Goal: Task Accomplishment & Management: Complete application form

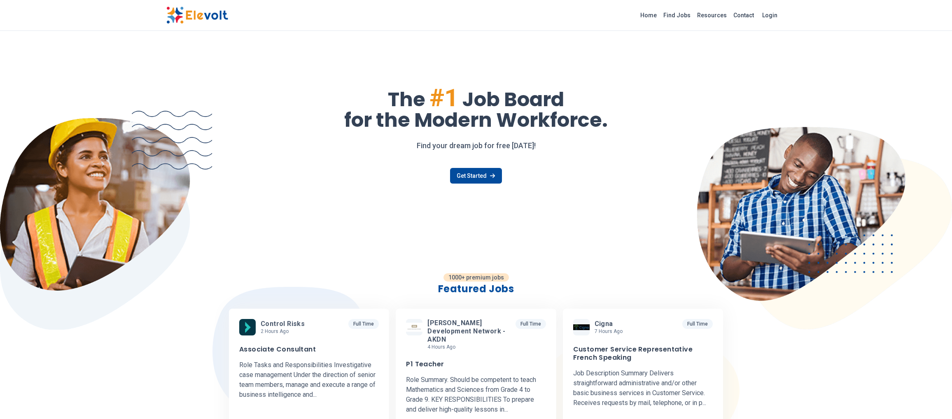
click at [685, 15] on link "Find Jobs" at bounding box center [677, 15] width 34 height 13
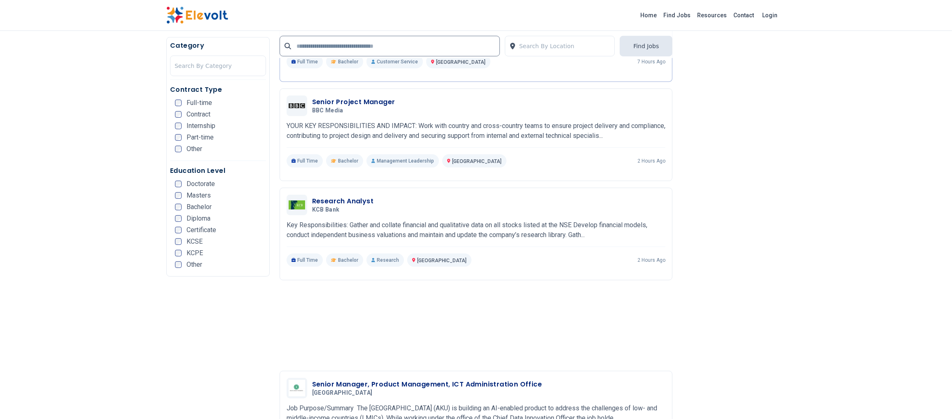
scroll to position [494, 0]
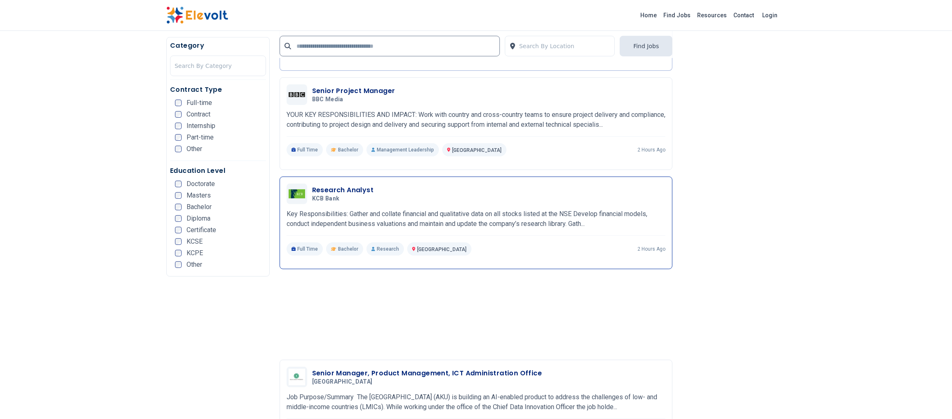
click at [331, 185] on div "Research Analyst KCB Bank 09/29/2025 10/29/2025" at bounding box center [475, 194] width 379 height 21
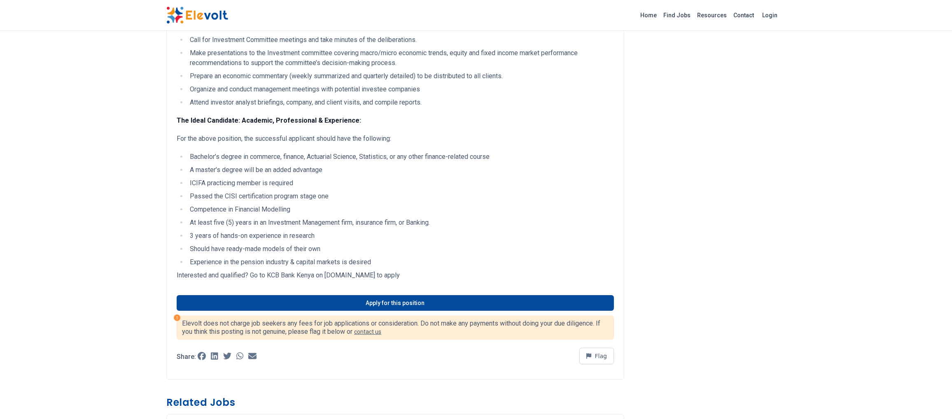
scroll to position [247, 0]
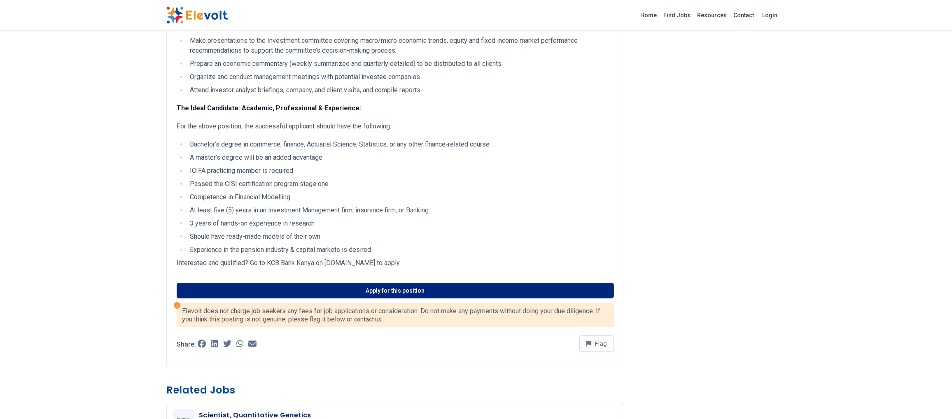
click at [395, 290] on link "Apply for this position" at bounding box center [395, 291] width 437 height 16
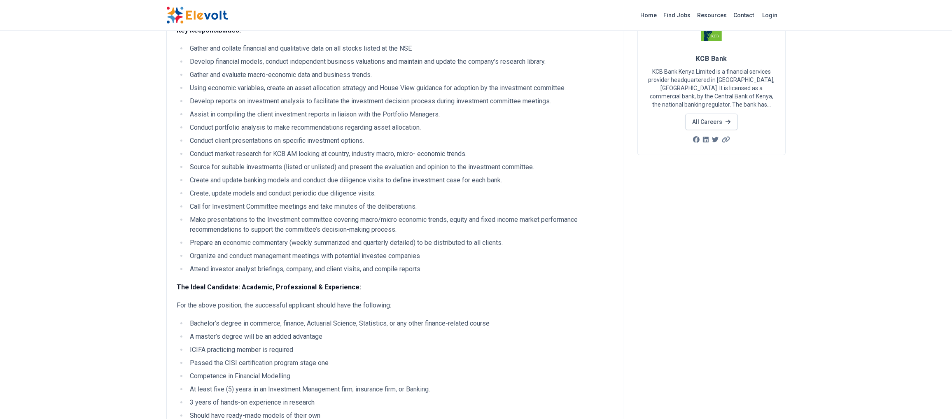
scroll to position [0, 0]
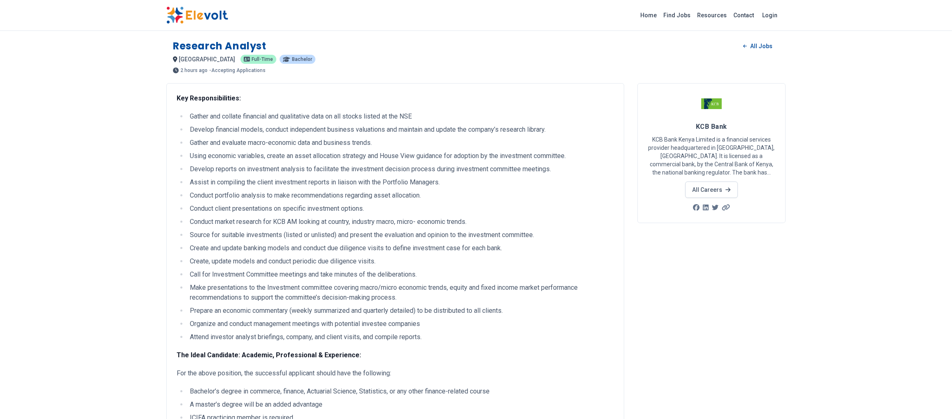
drag, startPoint x: 452, startPoint y: 265, endPoint x: 169, endPoint y: 49, distance: 356.2
copy div "Loremips Dolorsi Ame Cons adipisc EL Sedd-eius Temporin 9 utlab etd 15/78/4291 …"
click at [297, 50] on div "Research Analyst All Jobs" at bounding box center [476, 46] width 606 height 13
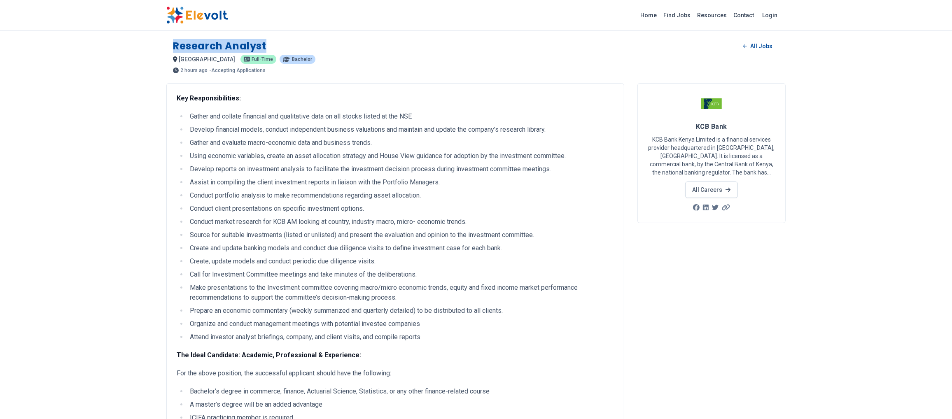
drag, startPoint x: 278, startPoint y: 45, endPoint x: 175, endPoint y: 43, distance: 103.3
click at [175, 43] on div "Research Analyst All Jobs" at bounding box center [476, 46] width 606 height 13
copy h1 "Research Analyst"
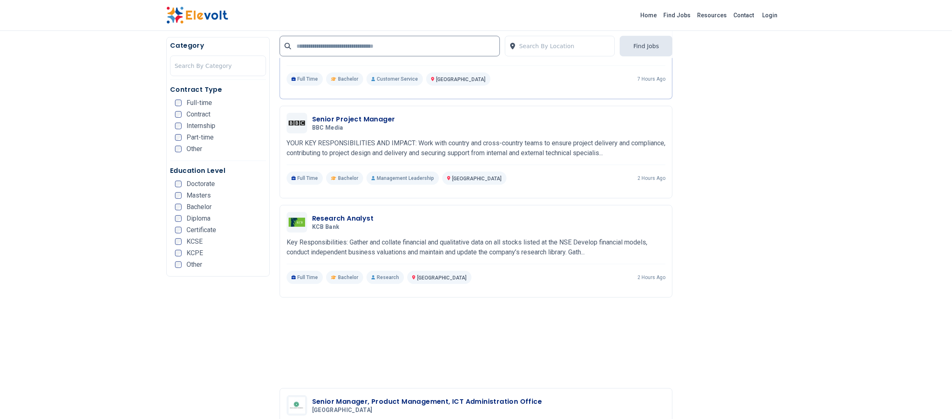
scroll to position [466, 0]
click at [314, 210] on div "Research Analyst KCB Bank 09/29/2025 10/29/2025 Nairobi KE Key Responsibilities…" at bounding box center [475, 251] width 393 height 93
click at [324, 216] on h3 "Research Analyst" at bounding box center [342, 218] width 61 height 10
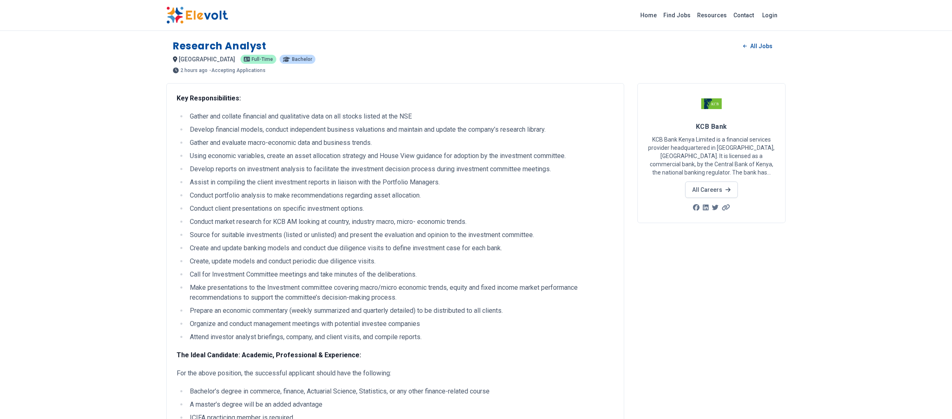
drag, startPoint x: 445, startPoint y: 176, endPoint x: 163, endPoint y: 36, distance: 313.9
copy div "Loremips Dolorsi Ame Cons adipisc EL Sedd-eius Temporin 9 utlab etd 15/78/4291 …"
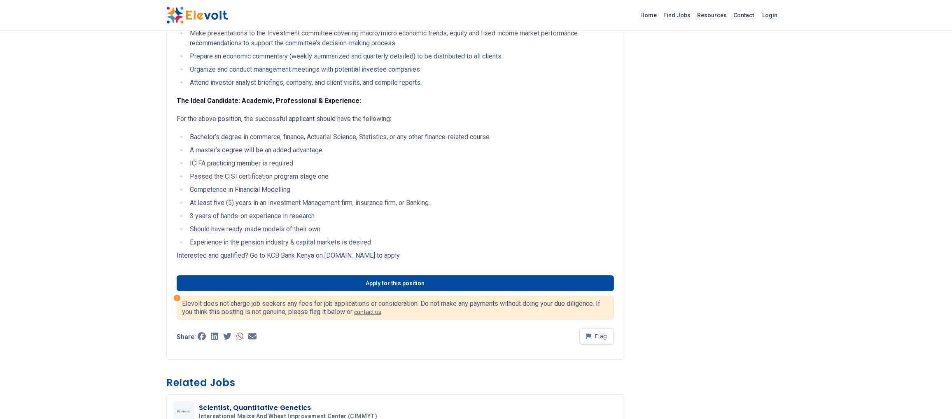
scroll to position [329, 0]
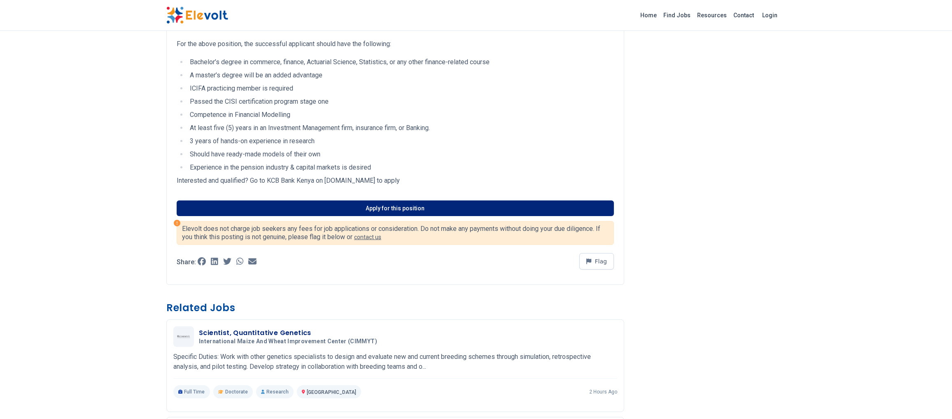
click at [398, 203] on link "Apply for this position" at bounding box center [395, 208] width 437 height 16
